Goal: Task Accomplishment & Management: Use online tool/utility

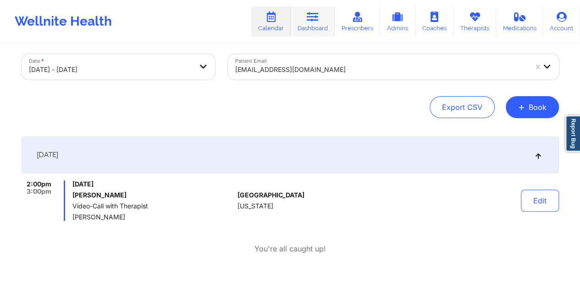
drag, startPoint x: 314, startPoint y: 19, endPoint x: 314, endPoint y: 33, distance: 13.3
click at [314, 19] on icon at bounding box center [313, 17] width 12 height 10
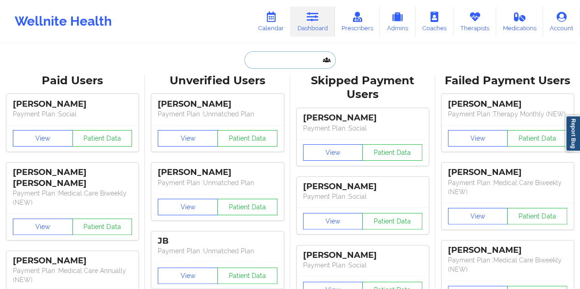
click at [269, 66] on input "text" at bounding box center [289, 59] width 91 height 17
paste input "[EMAIL_ADDRESS][DOMAIN_NAME]"
type input "[EMAIL_ADDRESS][DOMAIN_NAME]"
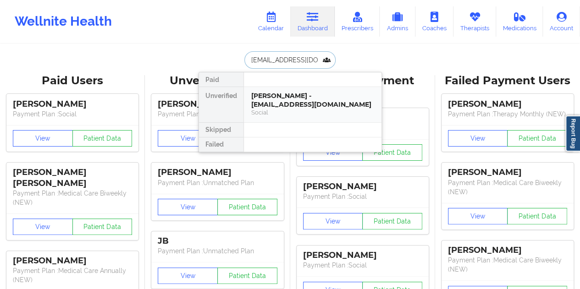
click at [279, 97] on div "[PERSON_NAME] - [EMAIL_ADDRESS][DOMAIN_NAME]" at bounding box center [312, 100] width 123 height 17
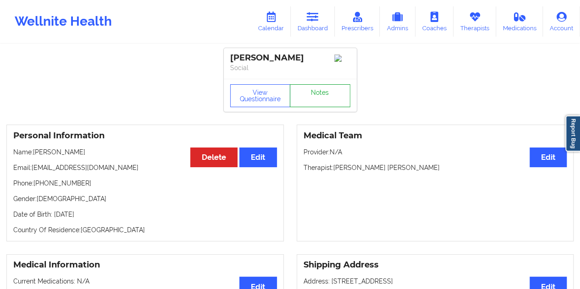
click at [314, 94] on link "Notes" at bounding box center [320, 95] width 61 height 23
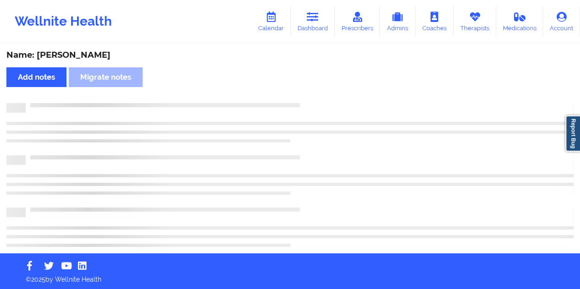
click at [73, 53] on div "Name: [PERSON_NAME]" at bounding box center [289, 55] width 567 height 11
copy div "[PERSON_NAME]"
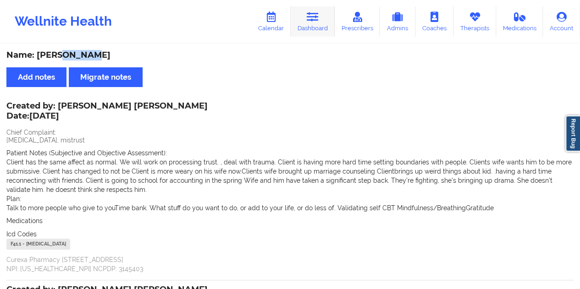
click at [324, 20] on link "Dashboard" at bounding box center [313, 21] width 44 height 30
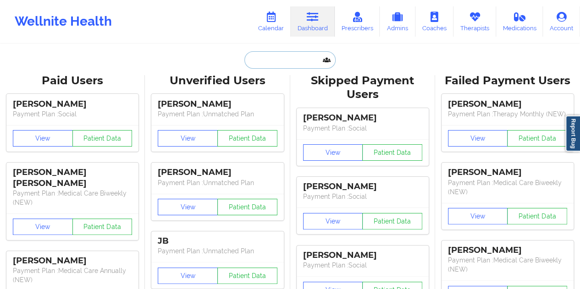
click at [275, 59] on input "text" at bounding box center [289, 59] width 91 height 17
paste input "[EMAIL_ADDRESS][DOMAIN_NAME]"
type input "[EMAIL_ADDRESS][DOMAIN_NAME]"
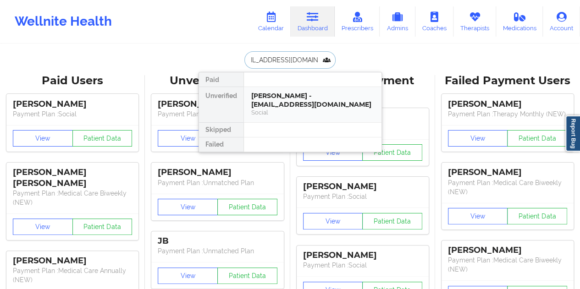
click at [304, 103] on div "[PERSON_NAME] - [EMAIL_ADDRESS][DOMAIN_NAME]" at bounding box center [312, 100] width 123 height 17
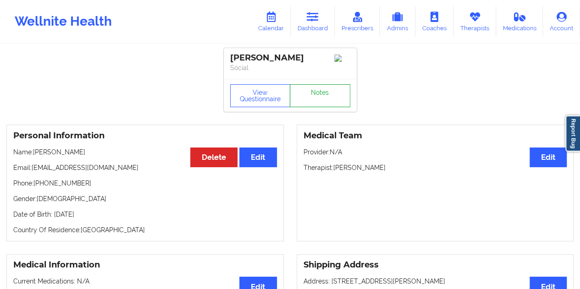
click at [320, 105] on link "Notes" at bounding box center [320, 95] width 61 height 23
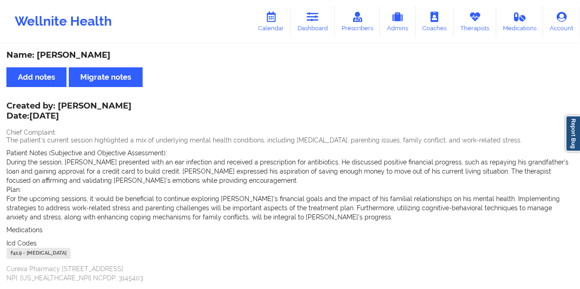
drag, startPoint x: 310, startPoint y: 19, endPoint x: 311, endPoint y: 40, distance: 20.7
click at [310, 19] on icon at bounding box center [313, 17] width 12 height 10
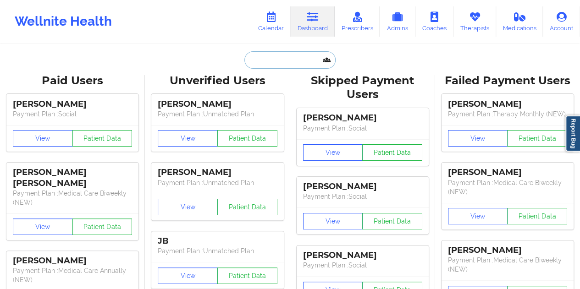
click at [291, 52] on input "text" at bounding box center [289, 59] width 91 height 17
paste input "[EMAIL_ADDRESS][DOMAIN_NAME]"
type input "[EMAIL_ADDRESS][DOMAIN_NAME]"
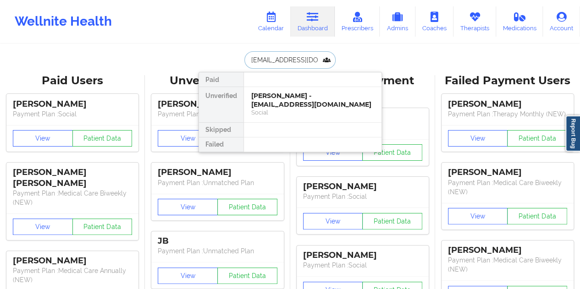
scroll to position [0, 14]
click at [309, 102] on div "[PERSON_NAME] - [EMAIL_ADDRESS][DOMAIN_NAME]" at bounding box center [312, 100] width 123 height 17
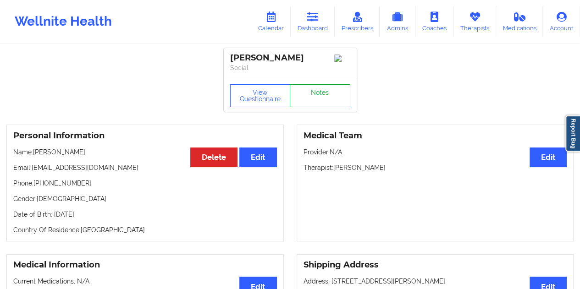
click at [319, 96] on link "Notes" at bounding box center [320, 95] width 61 height 23
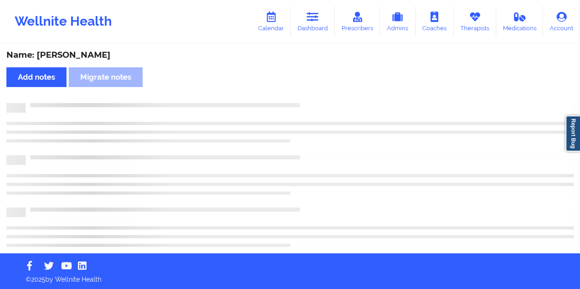
click at [82, 56] on div "Name: [PERSON_NAME]" at bounding box center [289, 55] width 567 height 11
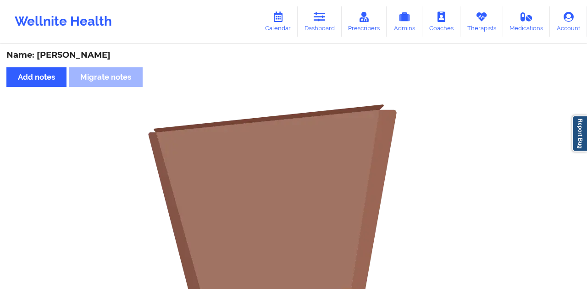
click at [82, 56] on div "Name: [PERSON_NAME]" at bounding box center [293, 55] width 574 height 11
copy div "[PERSON_NAME]"
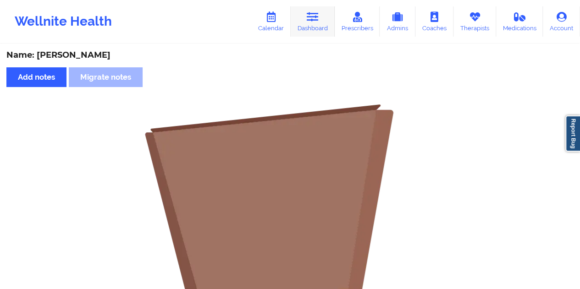
click at [317, 26] on link "Dashboard" at bounding box center [313, 21] width 44 height 30
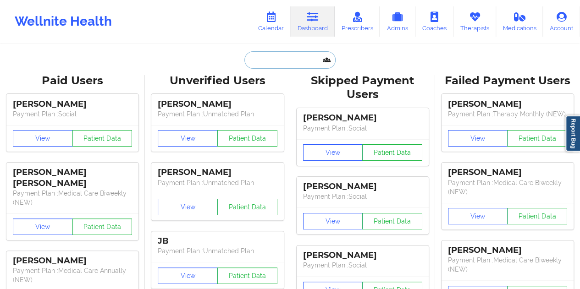
click at [283, 61] on input "text" at bounding box center [289, 59] width 91 height 17
paste input "[EMAIL_ADDRESS][DOMAIN_NAME]"
type input "[EMAIL_ADDRESS][DOMAIN_NAME]"
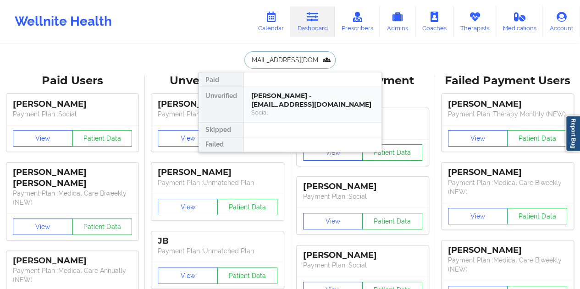
click at [296, 95] on div "[PERSON_NAME] - [EMAIL_ADDRESS][DOMAIN_NAME]" at bounding box center [312, 100] width 123 height 17
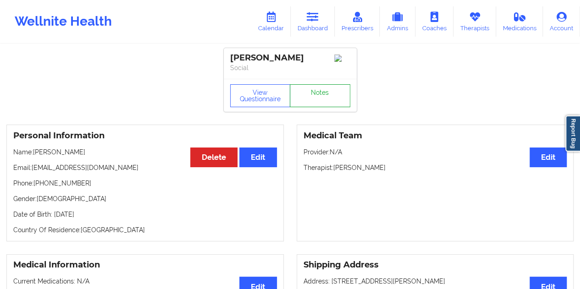
click at [319, 100] on link "Notes" at bounding box center [320, 95] width 61 height 23
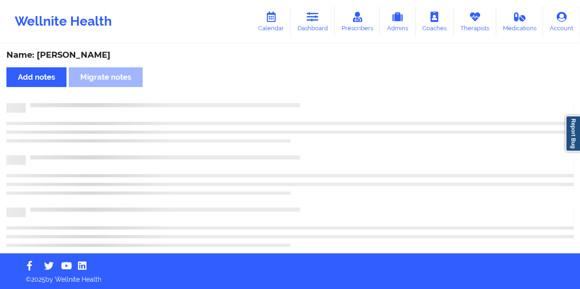
click at [87, 58] on div "Name: [PERSON_NAME]" at bounding box center [289, 55] width 567 height 11
copy div "Cadiz"
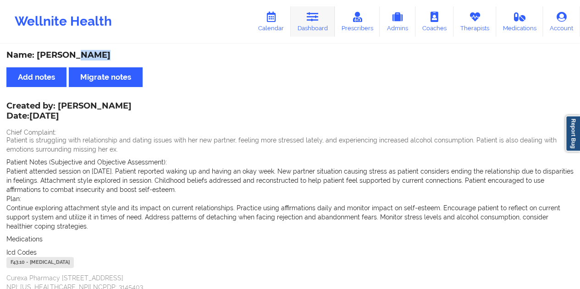
click at [310, 33] on link "Dashboard" at bounding box center [313, 21] width 44 height 30
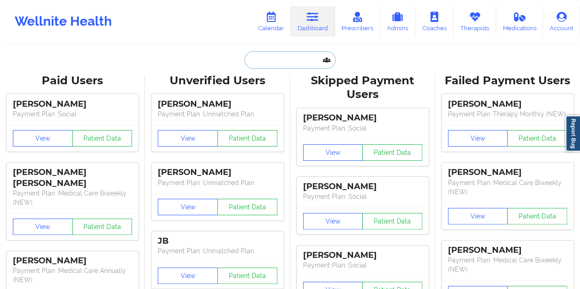
click at [290, 57] on input "text" at bounding box center [289, 59] width 91 height 17
paste input "[EMAIL_ADDRESS][DOMAIN_NAME]"
type input "[EMAIL_ADDRESS][DOMAIN_NAME]"
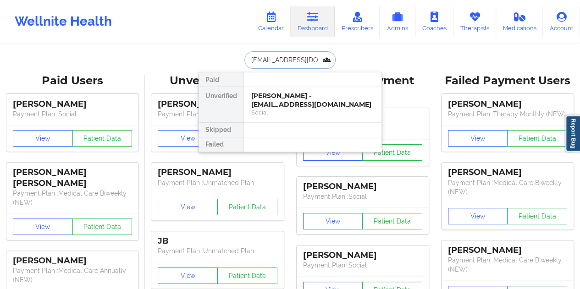
scroll to position [0, 0]
click at [301, 101] on div "[PERSON_NAME] - [EMAIL_ADDRESS][DOMAIN_NAME]" at bounding box center [312, 100] width 123 height 17
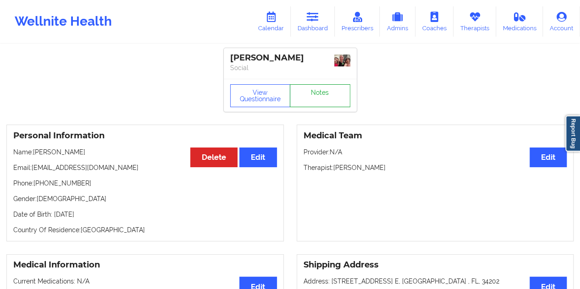
click at [325, 99] on link "Notes" at bounding box center [320, 95] width 61 height 23
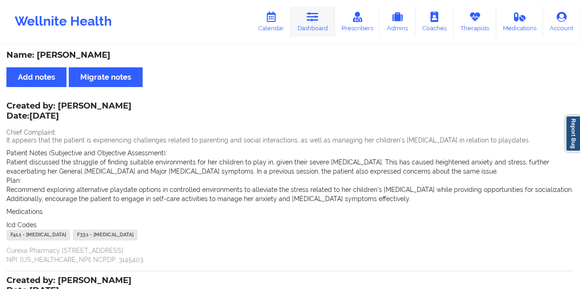
click at [326, 27] on link "Dashboard" at bounding box center [313, 21] width 44 height 30
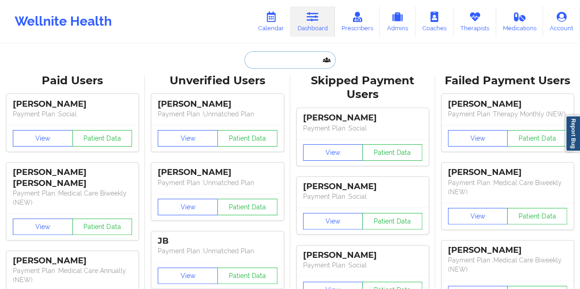
click at [281, 61] on input "text" at bounding box center [289, 59] width 91 height 17
paste input "[EMAIL_ADDRESS][DOMAIN_NAME]"
type input "[EMAIL_ADDRESS][DOMAIN_NAME]"
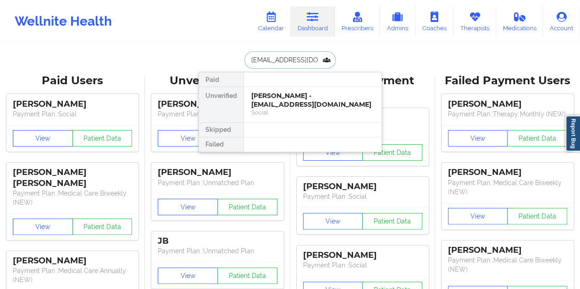
click at [300, 109] on div "Social" at bounding box center [312, 113] width 123 height 8
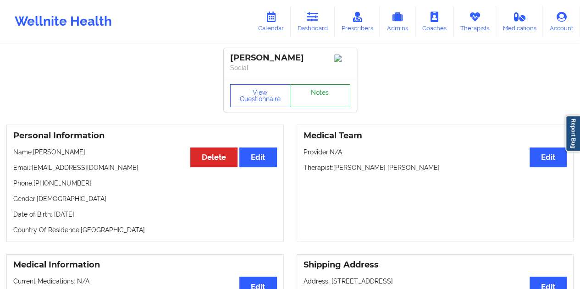
click at [314, 95] on link "Notes" at bounding box center [320, 95] width 61 height 23
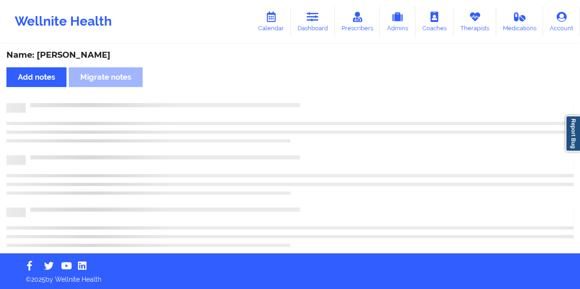
click at [62, 60] on div "Name: [PERSON_NAME]" at bounding box center [289, 55] width 567 height 11
copy div "Benz"
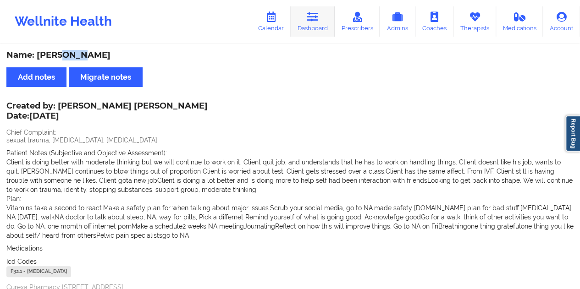
drag, startPoint x: 314, startPoint y: 22, endPoint x: 312, endPoint y: 32, distance: 9.4
click at [314, 22] on link "Dashboard" at bounding box center [313, 21] width 44 height 30
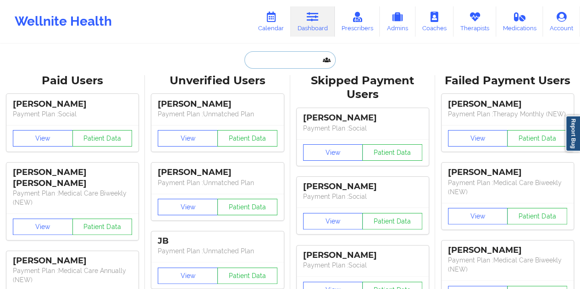
click at [284, 59] on input "text" at bounding box center [289, 59] width 91 height 17
paste input "[PERSON_NAME][EMAIL_ADDRESS][PERSON_NAME][DOMAIN_NAME]"
type input "[PERSON_NAME][EMAIL_ADDRESS][PERSON_NAME][DOMAIN_NAME]"
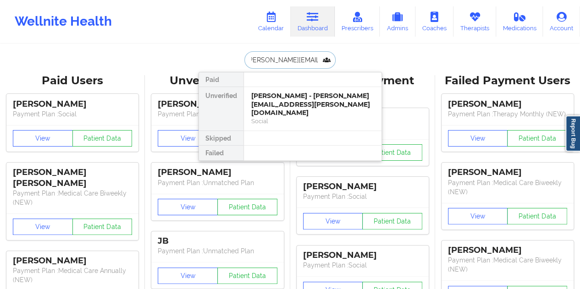
click at [293, 95] on div "[PERSON_NAME] - [PERSON_NAME][EMAIL_ADDRESS][PERSON_NAME][DOMAIN_NAME]" at bounding box center [312, 105] width 123 height 26
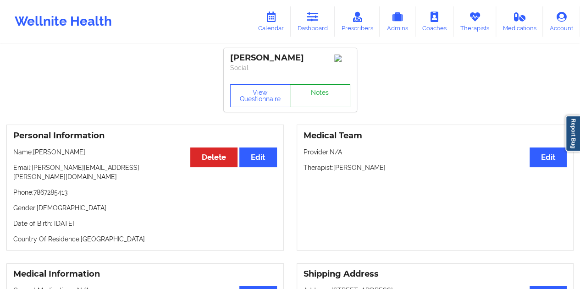
click at [317, 99] on link "Notes" at bounding box center [320, 95] width 61 height 23
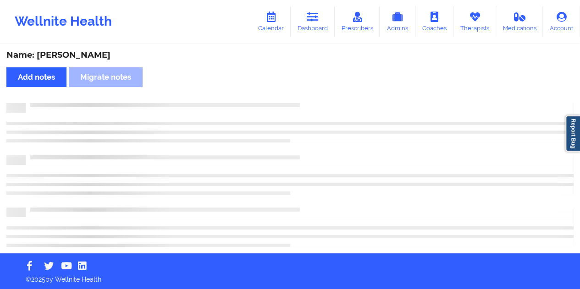
click at [83, 55] on div "Name: [PERSON_NAME]" at bounding box center [289, 55] width 567 height 11
copy div "[PERSON_NAME]"
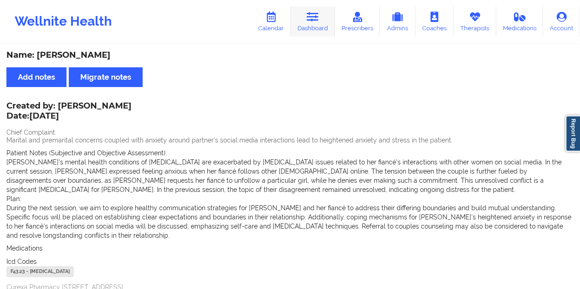
drag, startPoint x: 314, startPoint y: 13, endPoint x: 314, endPoint y: 34, distance: 21.1
click at [314, 13] on icon at bounding box center [313, 17] width 12 height 10
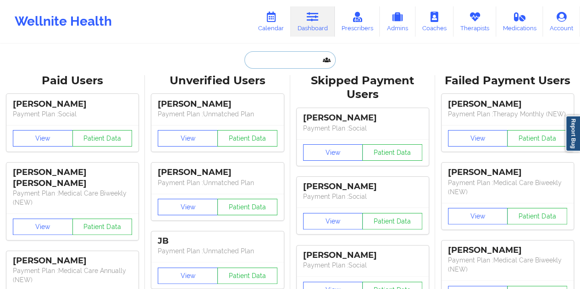
click at [271, 63] on input "text" at bounding box center [289, 59] width 91 height 17
paste input "[EMAIL_ADDRESS][DOMAIN_NAME]"
type input "[EMAIL_ADDRESS][DOMAIN_NAME]"
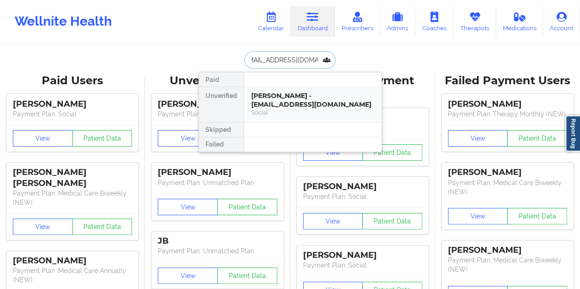
click at [275, 100] on div "[PERSON_NAME] - [EMAIL_ADDRESS][DOMAIN_NAME]" at bounding box center [312, 100] width 123 height 17
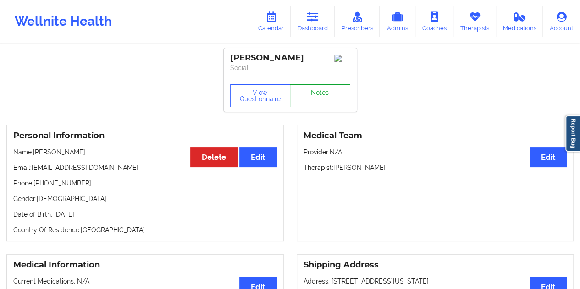
click at [313, 98] on link "Notes" at bounding box center [320, 95] width 61 height 23
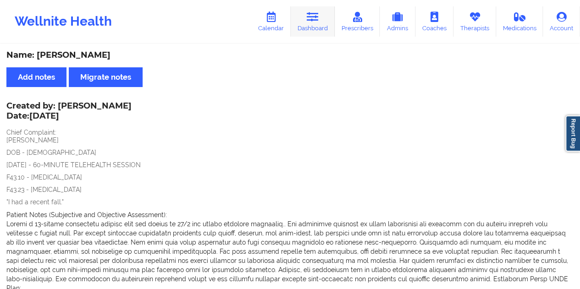
click at [321, 29] on link "Dashboard" at bounding box center [313, 21] width 44 height 30
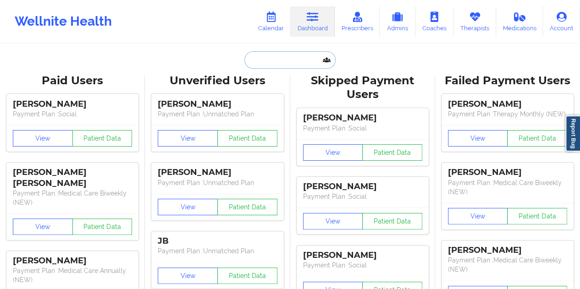
click at [287, 54] on input "text" at bounding box center [289, 59] width 91 height 17
paste input "[EMAIL_ADDRESS][DOMAIN_NAME]"
type input "[EMAIL_ADDRESS][DOMAIN_NAME]"
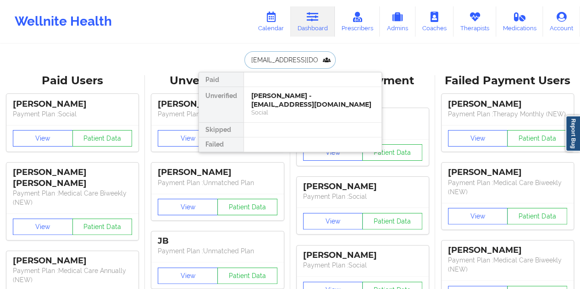
scroll to position [0, 4]
click at [294, 101] on div "[PERSON_NAME] - [EMAIL_ADDRESS][DOMAIN_NAME]" at bounding box center [312, 100] width 123 height 17
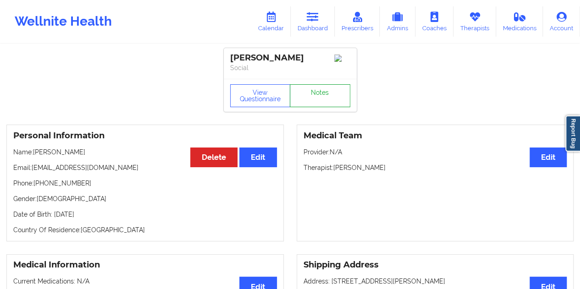
click at [315, 101] on link "Notes" at bounding box center [320, 95] width 61 height 23
